Goal: Information Seeking & Learning: Understand process/instructions

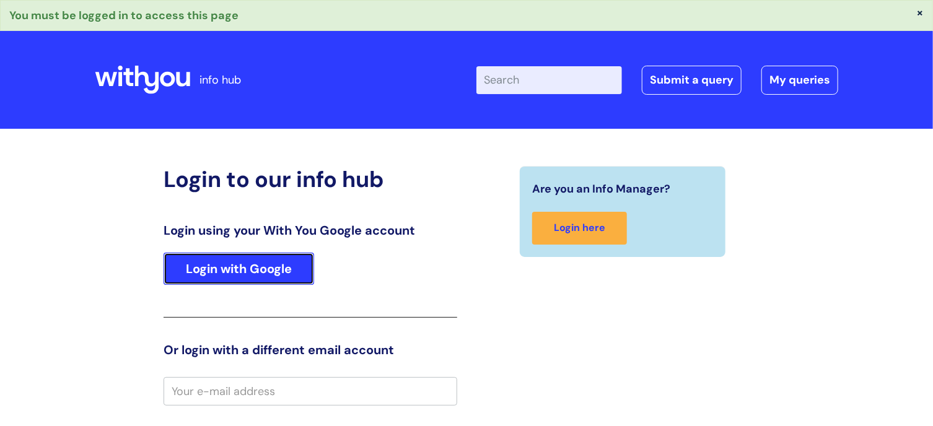
click at [251, 272] on link "Login with Google" at bounding box center [238, 269] width 150 height 32
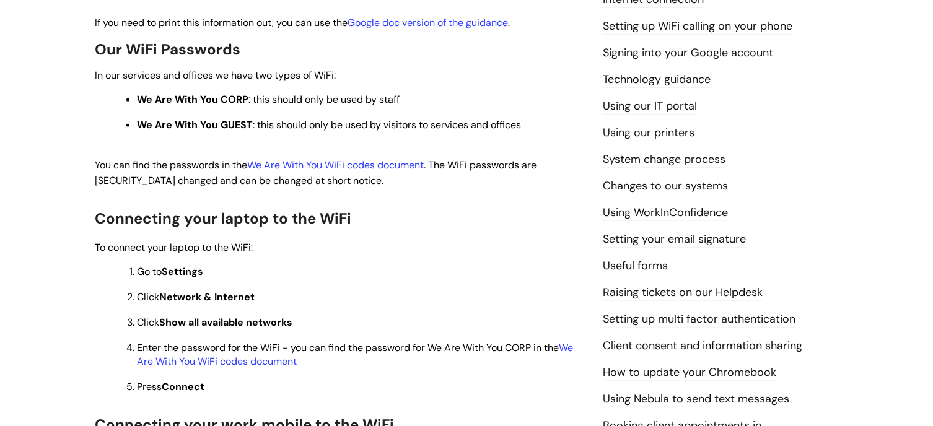
scroll to position [372, 0]
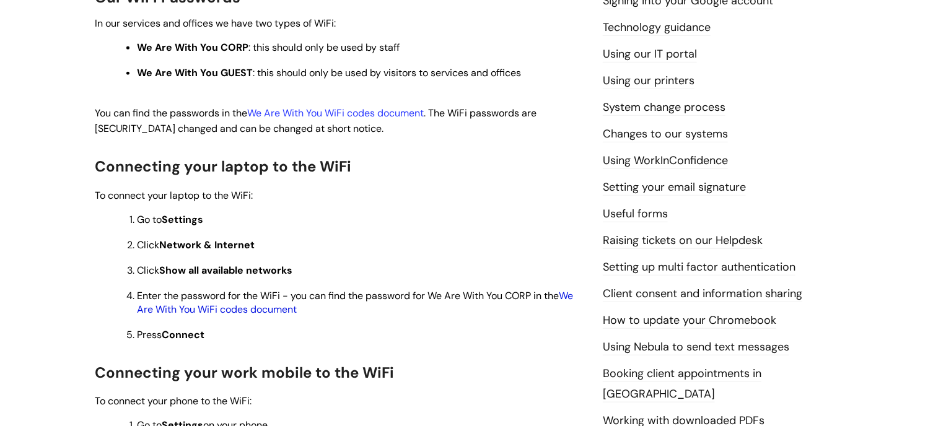
click at [573, 302] on link "We Are With You WiFi codes document" at bounding box center [355, 302] width 436 height 27
